Goal: Task Accomplishment & Management: Use online tool/utility

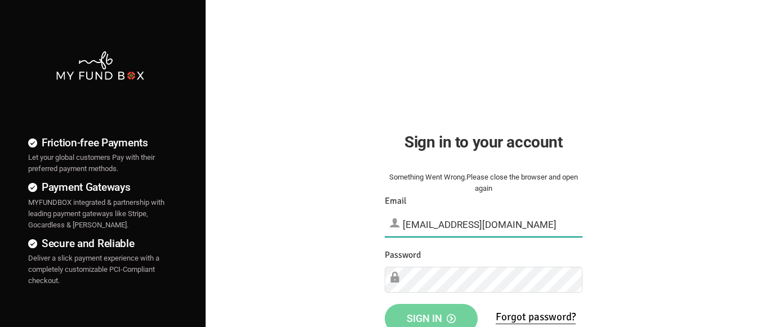
type input "[EMAIL_ADDRESS][DOMAIN_NAME]"
click at [431, 315] on span "Sign in" at bounding box center [430, 318] width 49 height 12
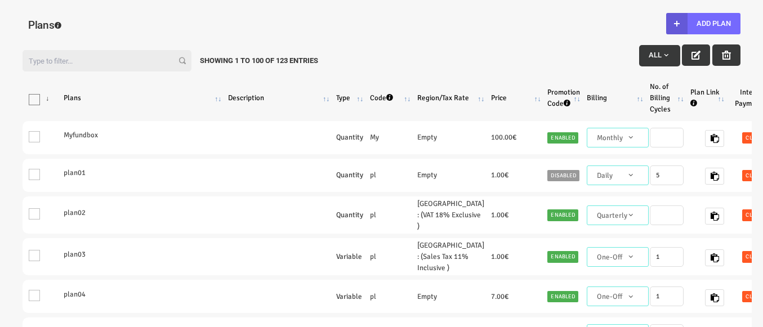
select select "100"
click at [703, 24] on button "Add Plan" at bounding box center [703, 23] width 74 height 21
type input "100"
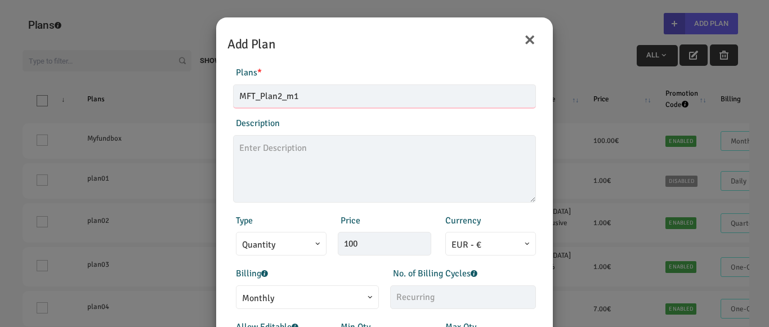
type input "MFT_Plan2_m1"
type textarea "MFT_Plan2_description"
click at [302, 297] on span "Monthly" at bounding box center [307, 299] width 131 height 14
type input "99.00"
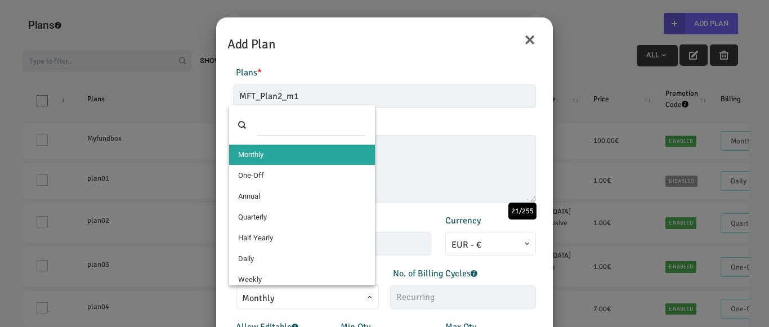
select select "4"
type input "1"
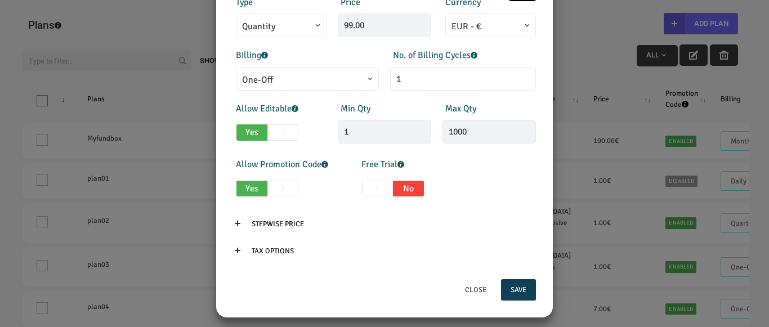
click at [513, 282] on button "Save" at bounding box center [518, 289] width 35 height 21
